Goal: Transaction & Acquisition: Purchase product/service

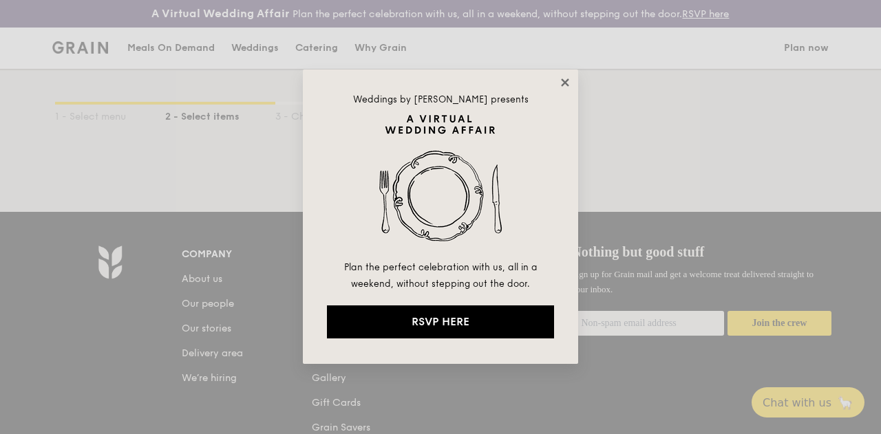
click at [563, 79] on icon at bounding box center [565, 82] width 8 height 8
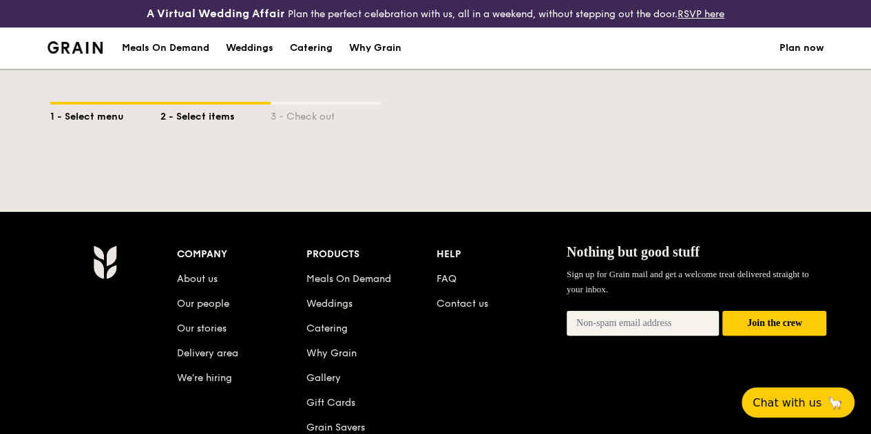
click at [106, 124] on div "1 - Select menu" at bounding box center [105, 114] width 110 height 19
select select
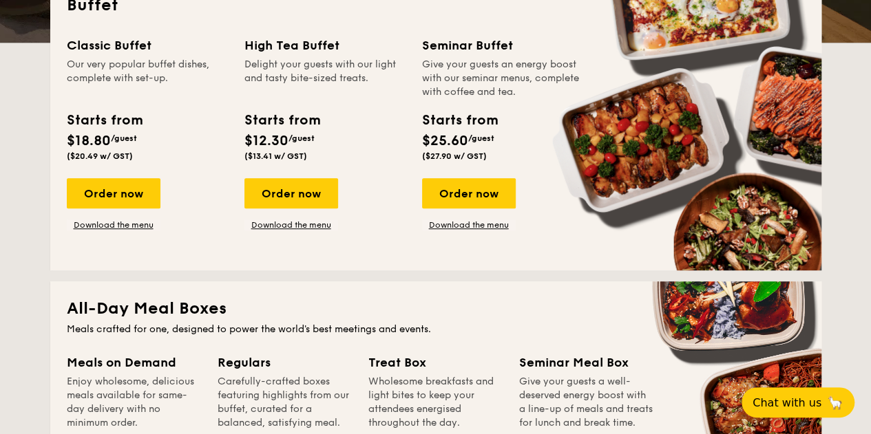
scroll to position [371, 0]
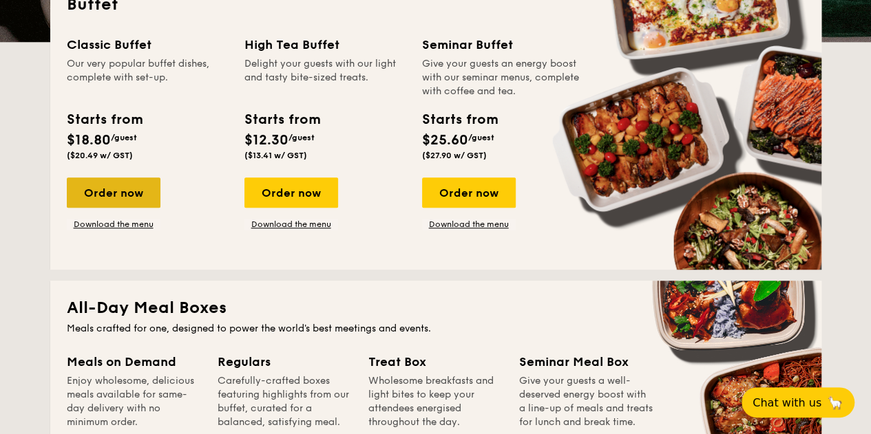
click at [124, 195] on div "Order now" at bounding box center [114, 193] width 94 height 30
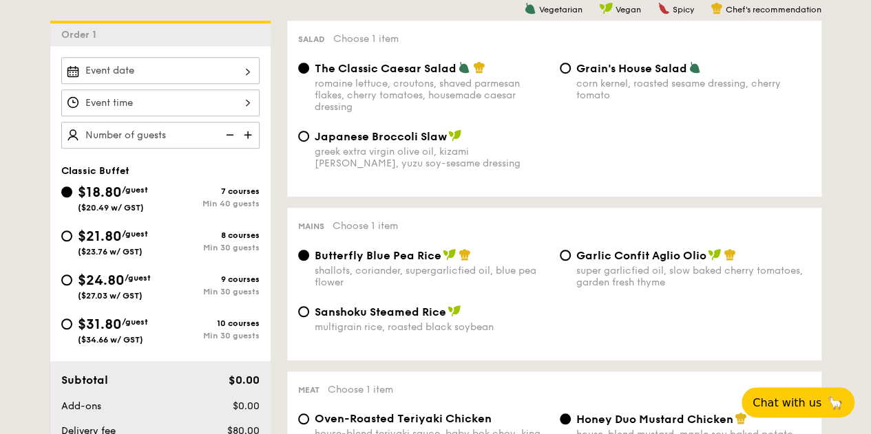
scroll to position [396, 0]
click at [252, 143] on img at bounding box center [249, 134] width 21 height 26
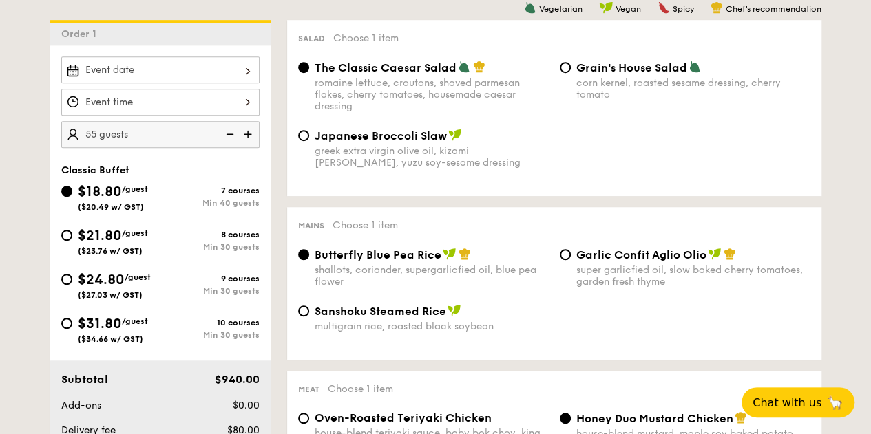
click at [252, 143] on img at bounding box center [249, 134] width 21 height 26
click at [233, 147] on img at bounding box center [228, 134] width 21 height 26
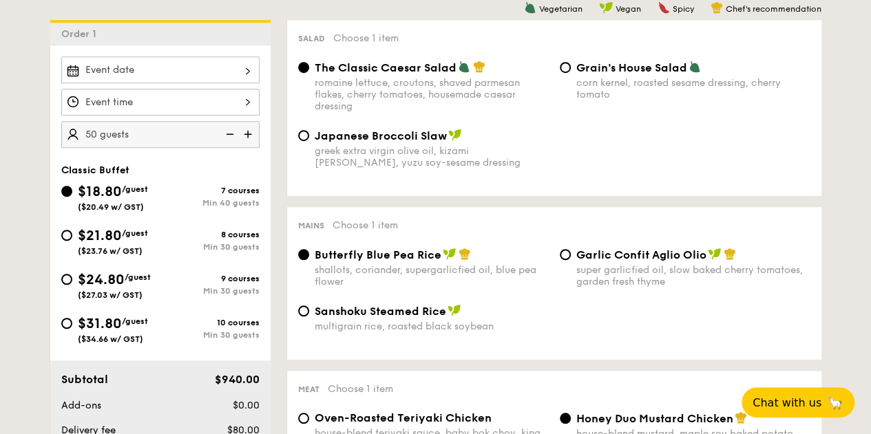
click at [233, 147] on img at bounding box center [228, 134] width 21 height 26
type input "40 guests"
click at [233, 147] on img at bounding box center [228, 134] width 21 height 26
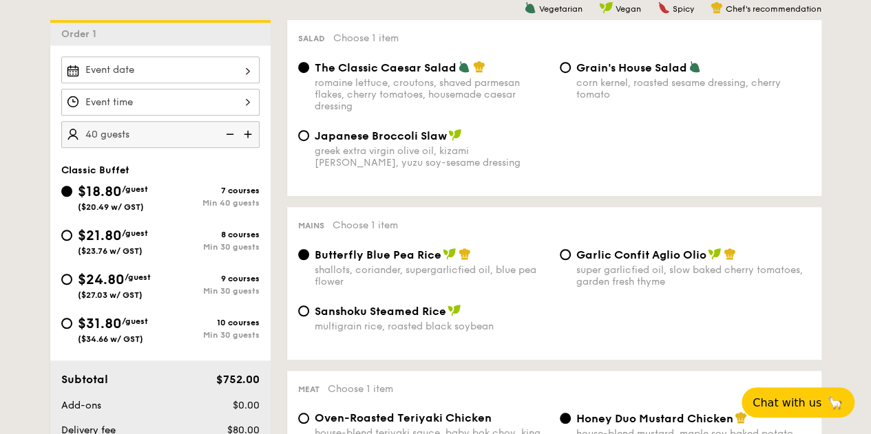
click at [228, 141] on img at bounding box center [228, 134] width 21 height 26
click at [121, 244] on span "$21.80" at bounding box center [100, 236] width 44 height 17
click at [72, 241] on input "$21.80 /guest ($23.76 w/ GST) 8 courses Min 30 guests" at bounding box center [66, 235] width 11 height 11
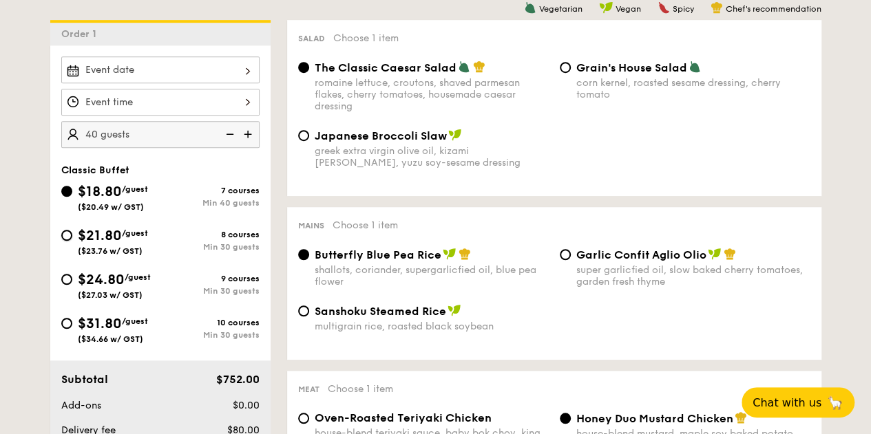
radio input "true"
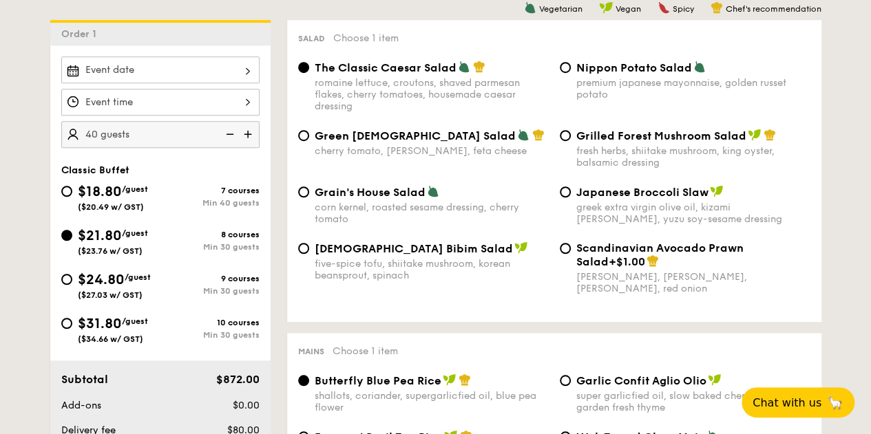
click at [224, 147] on img at bounding box center [228, 134] width 21 height 26
type input "35 guests"
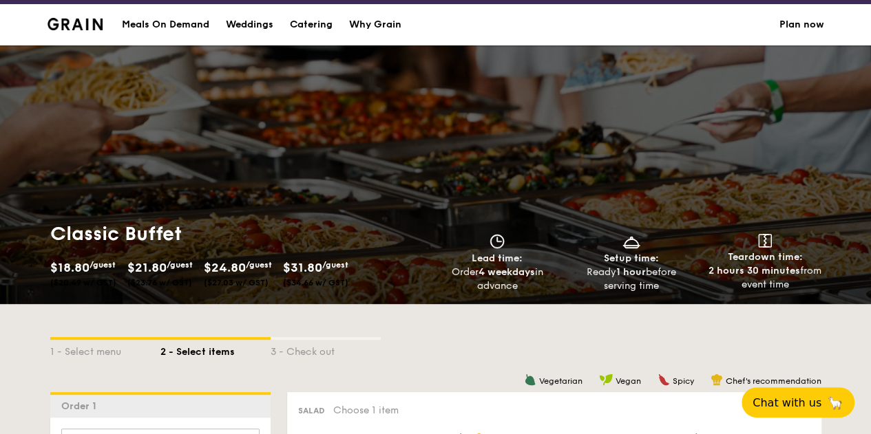
scroll to position [0, 0]
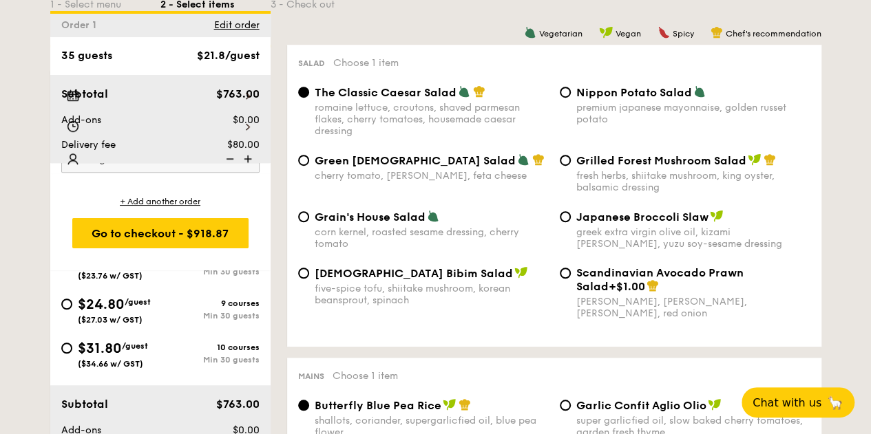
select select
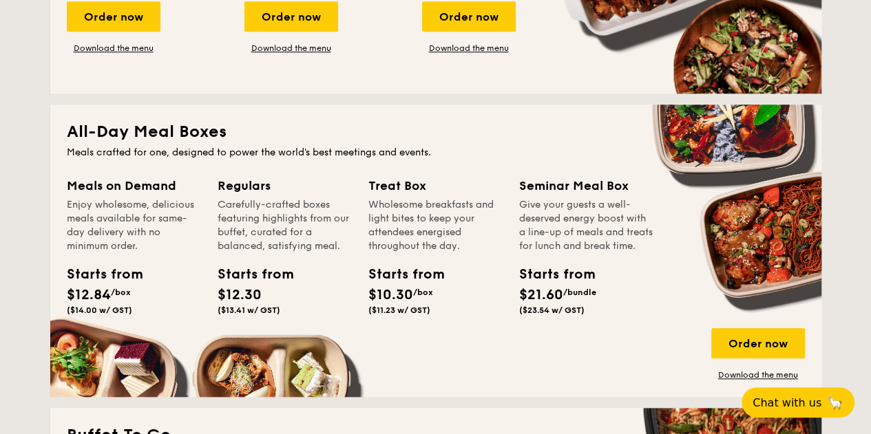
scroll to position [567, 0]
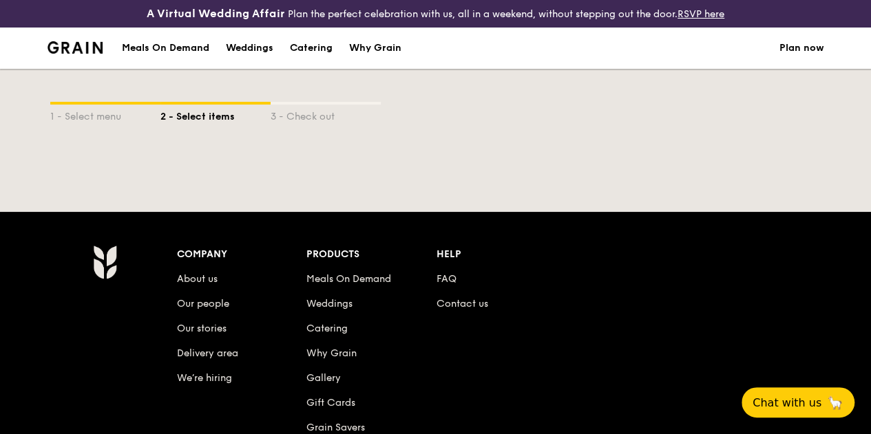
scroll to position [1807, 0]
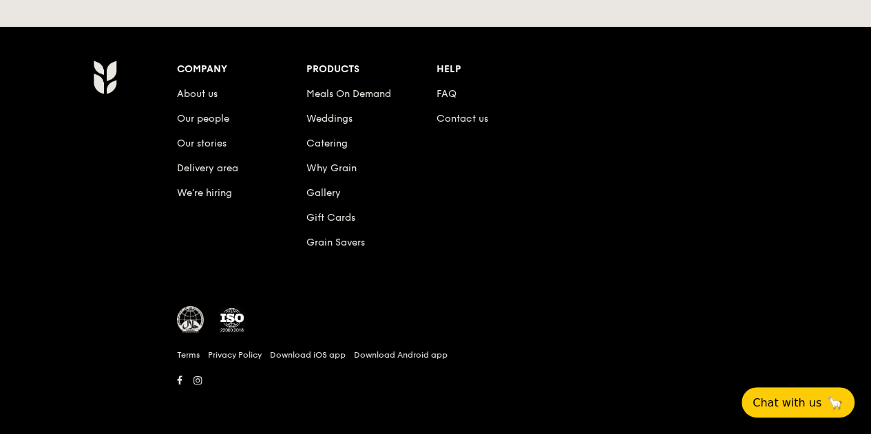
select select
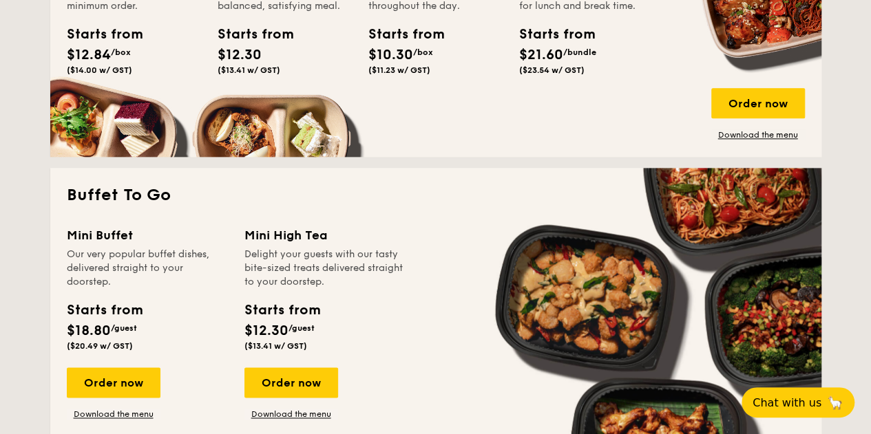
scroll to position [786, 0]
